Goal: Transaction & Acquisition: Purchase product/service

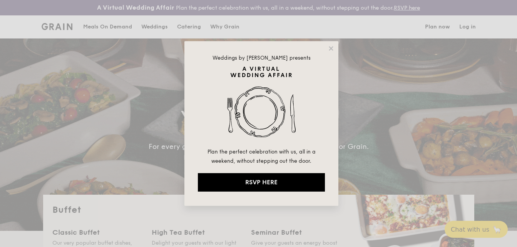
select select
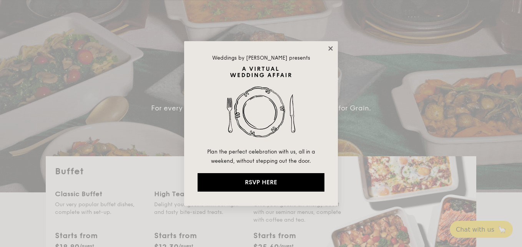
click at [329, 49] on icon at bounding box center [330, 48] width 7 height 7
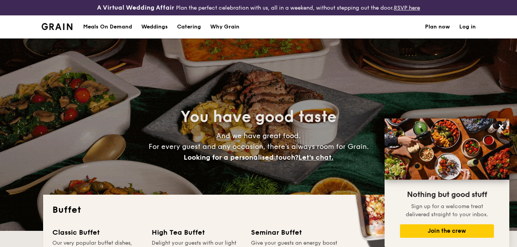
click at [181, 25] on h1 "Catering" at bounding box center [189, 26] width 24 height 23
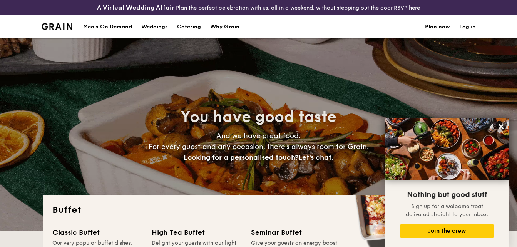
click at [182, 25] on h1 "Catering" at bounding box center [189, 26] width 24 height 23
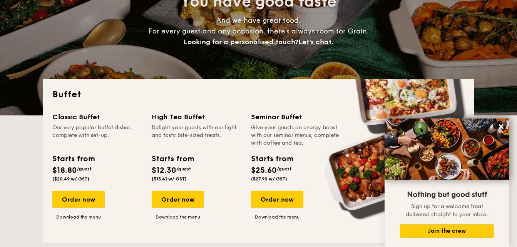
scroll to position [154, 0]
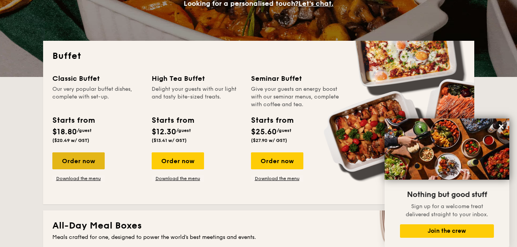
click at [87, 162] on div "Order now" at bounding box center [78, 160] width 52 height 17
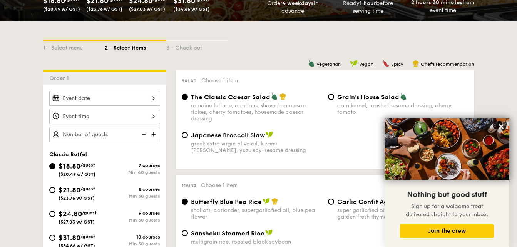
scroll to position [269, 0]
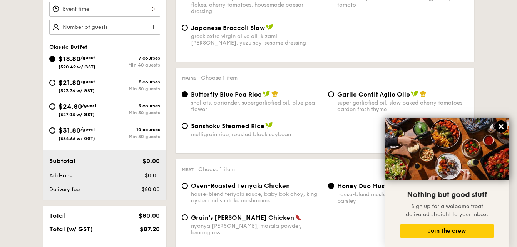
click at [504, 124] on button at bounding box center [501, 126] width 12 height 12
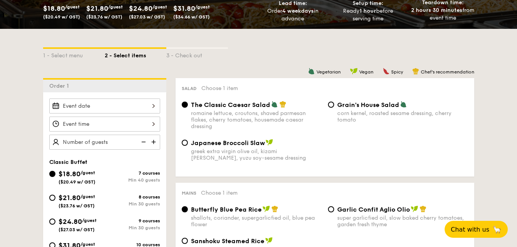
scroll to position [154, 0]
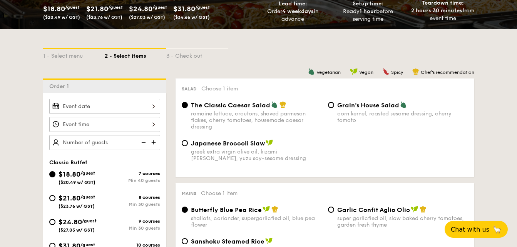
click at [346, 109] on div "Grain's House Salad corn kernel, roasted sesame dressing, cherry tomato" at bounding box center [402, 112] width 131 height 22
click at [334, 108] on input "Grain's House Salad corn kernel, roasted sesame dressing, cherry tomato" at bounding box center [331, 105] width 6 height 6
radio input "true"
click at [248, 117] on div "romaine lettuce, croutons, shaved parmesan flakes, cherry tomatoes, housemade c…" at bounding box center [256, 120] width 131 height 20
click at [188, 108] on input "The Classic Caesar Salad romaine lettuce, croutons, shaved parmesan flakes, che…" at bounding box center [185, 105] width 6 height 6
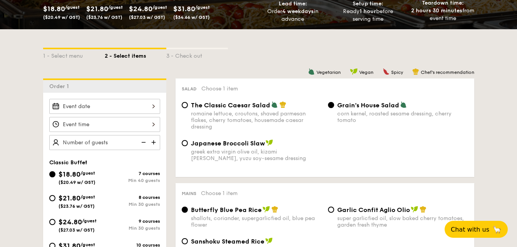
radio input "true"
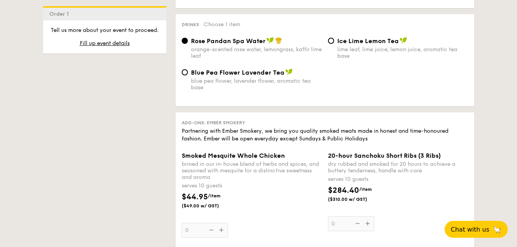
scroll to position [808, 0]
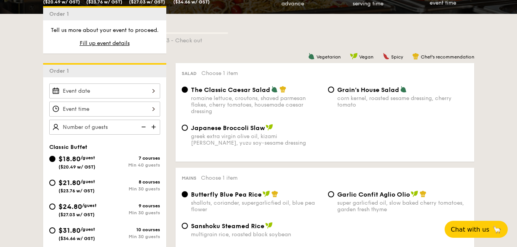
select select
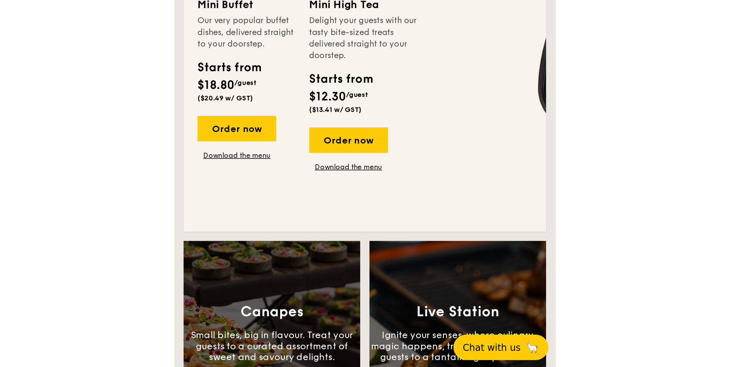
scroll to position [600, 0]
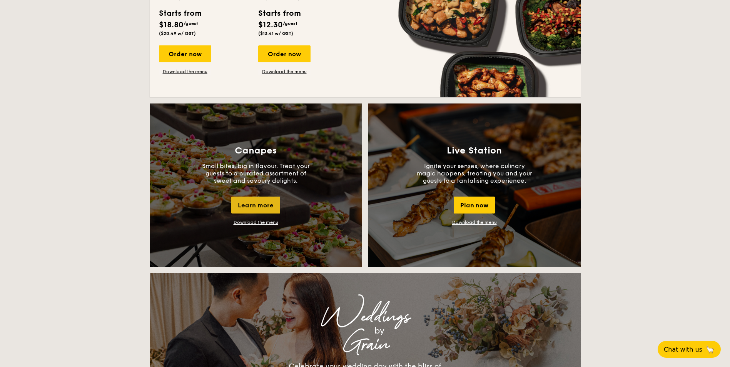
click at [257, 210] on div "Learn more" at bounding box center [255, 205] width 49 height 17
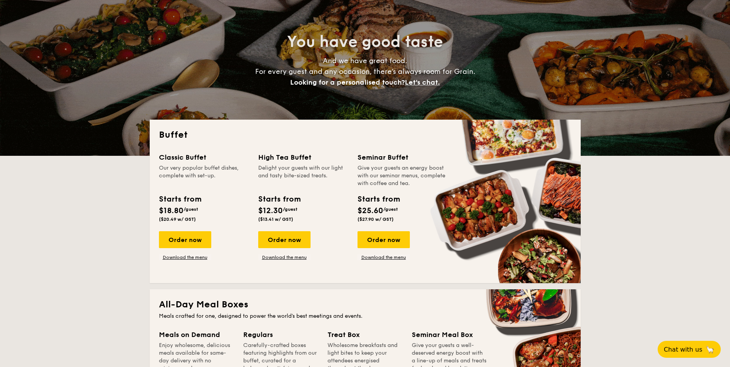
scroll to position [62, 0]
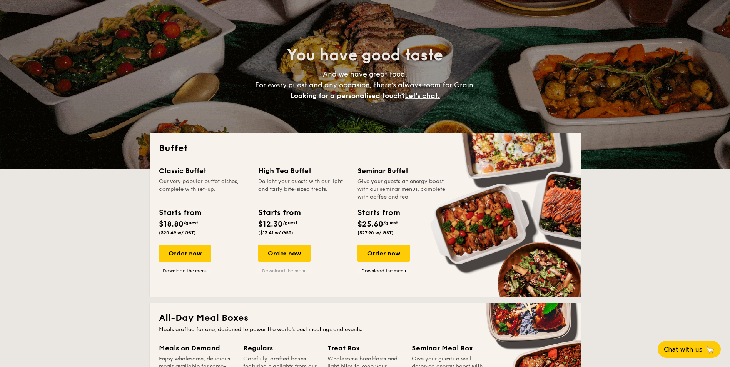
click at [287, 247] on link "Download the menu" at bounding box center [284, 271] width 52 height 6
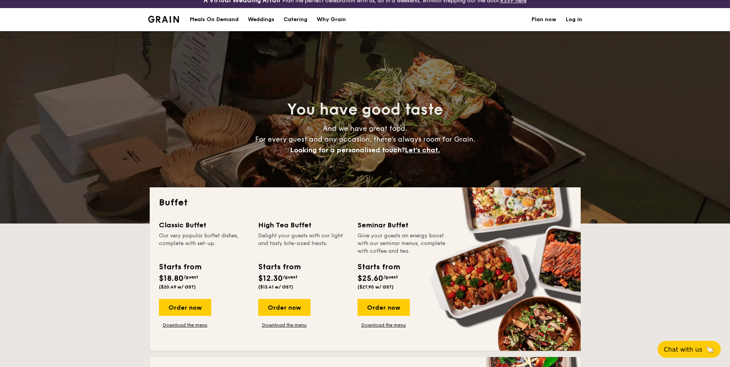
scroll to position [0, 0]
